Goal: Task Accomplishment & Management: Complete application form

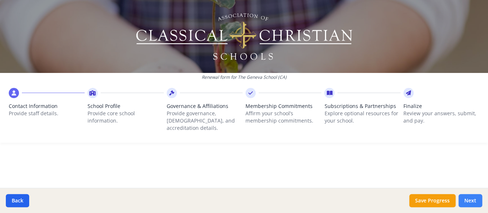
click at [466, 195] on button "Next" at bounding box center [471, 200] width 24 height 13
type input "[PHONE_NUMBER]"
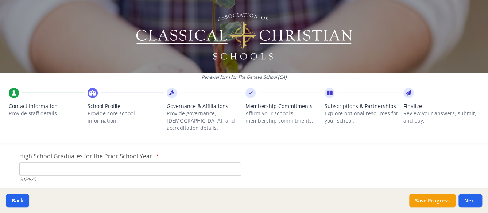
scroll to position [1069, 0]
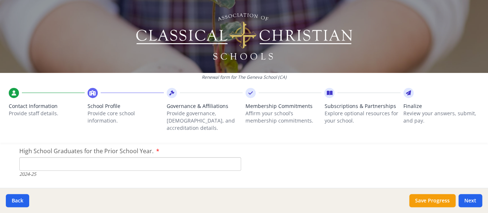
click at [97, 157] on input "High School Graduates for the Prior School Year." at bounding box center [130, 164] width 222 height 14
click at [231, 158] on input "0" at bounding box center [130, 164] width 222 height 14
click at [230, 157] on input "1" at bounding box center [130, 164] width 222 height 14
type input "0"
click at [230, 157] on input "0" at bounding box center [130, 164] width 222 height 14
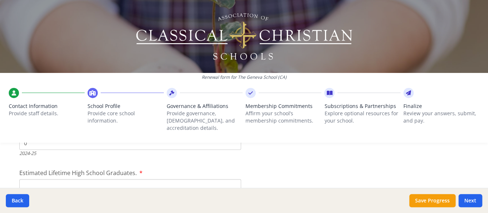
scroll to position [1095, 0]
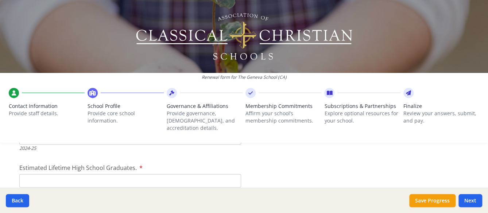
click at [114, 174] on input "Estimated Lifetime High School Graduates." at bounding box center [130, 181] width 222 height 14
type input "0"
click at [231, 175] on input "0" at bounding box center [130, 181] width 222 height 14
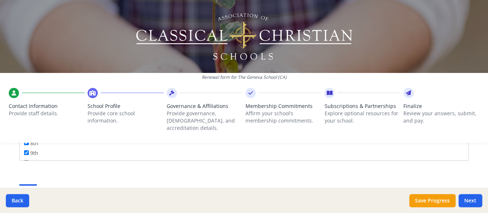
scroll to position [73, 0]
click at [25, 140] on div "Renewal form for The Geneva School (CA) Contact Information Provide staff detai…" at bounding box center [244, 74] width 488 height 149
click at [23, 140] on div "Renewal form for The Geneva School (CA) Contact Information Provide staff detai…" at bounding box center [244, 74] width 488 height 149
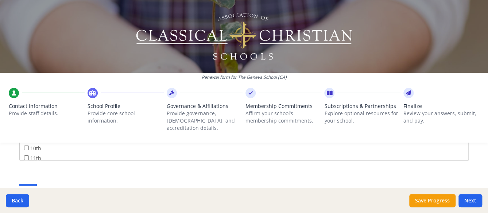
click at [23, 140] on div "Renewal form for The Geneva School (CA) Contact Information Provide staff detai…" at bounding box center [244, 74] width 488 height 149
drag, startPoint x: 23, startPoint y: 140, endPoint x: 226, endPoint y: 152, distance: 202.6
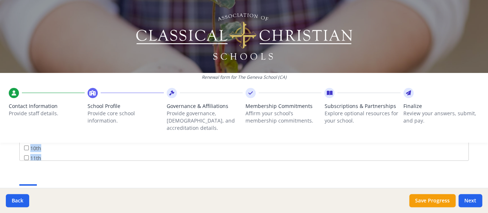
click at [226, 152] on div "Renewal form for The Geneva School (CA) Contact Information Provide staff detai…" at bounding box center [244, 106] width 488 height 213
click at [464, 141] on div at bounding box center [244, 141] width 488 height 1
click at [462, 140] on div "Renewal form for The Geneva School (CA) Contact Information Provide staff detai…" at bounding box center [244, 74] width 488 height 149
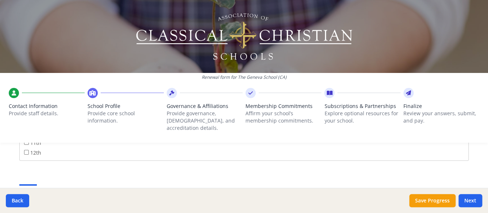
click at [143, 140] on div "Renewal form for The Geneva School (CA) Contact Information Provide staff detai…" at bounding box center [244, 74] width 488 height 149
click at [26, 159] on input "10th" at bounding box center [26, 161] width 5 height 5
click at [24, 159] on input "10th" at bounding box center [26, 161] width 5 height 5
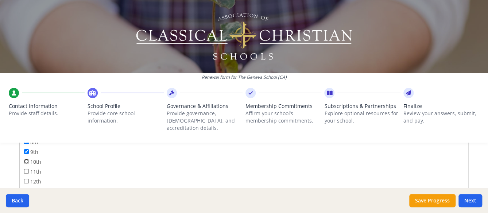
checkbox input "true"
click at [306, 168] on div "11th" at bounding box center [244, 173] width 440 height 10
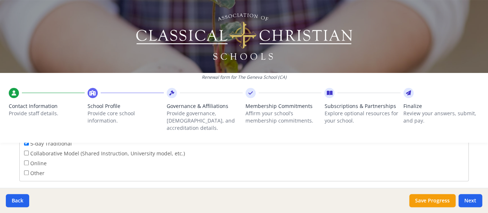
scroll to position [1379, 0]
click at [25, 150] on input "Other" at bounding box center [26, 152] width 5 height 5
checkbox input "true"
click at [40, 150] on input "If Other please explain" at bounding box center [244, 156] width 450 height 14
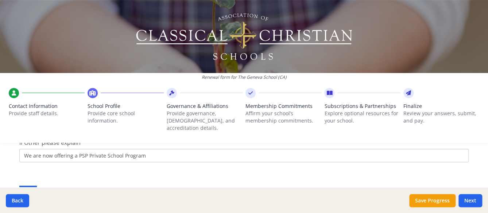
click at [83, 150] on input "We are now offering a PSP Private School Program" at bounding box center [244, 156] width 450 height 14
click at [73, 149] on input "We are now offering a PSP- Private School Program" at bounding box center [244, 156] width 450 height 14
click at [73, 149] on input "We are now offering PSP- Private School Program" at bounding box center [244, 156] width 450 height 14
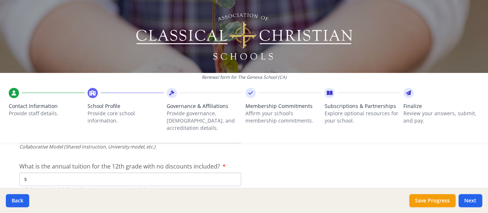
scroll to position [2548, 0]
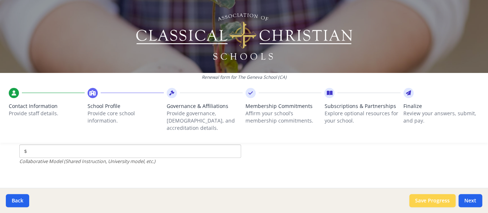
type input "We are now offering a program for homeschoolers -PSP- Private School Program"
click at [428, 199] on button "Save Progress" at bounding box center [433, 200] width 46 height 13
